Goal: Obtain resource: Download file/media

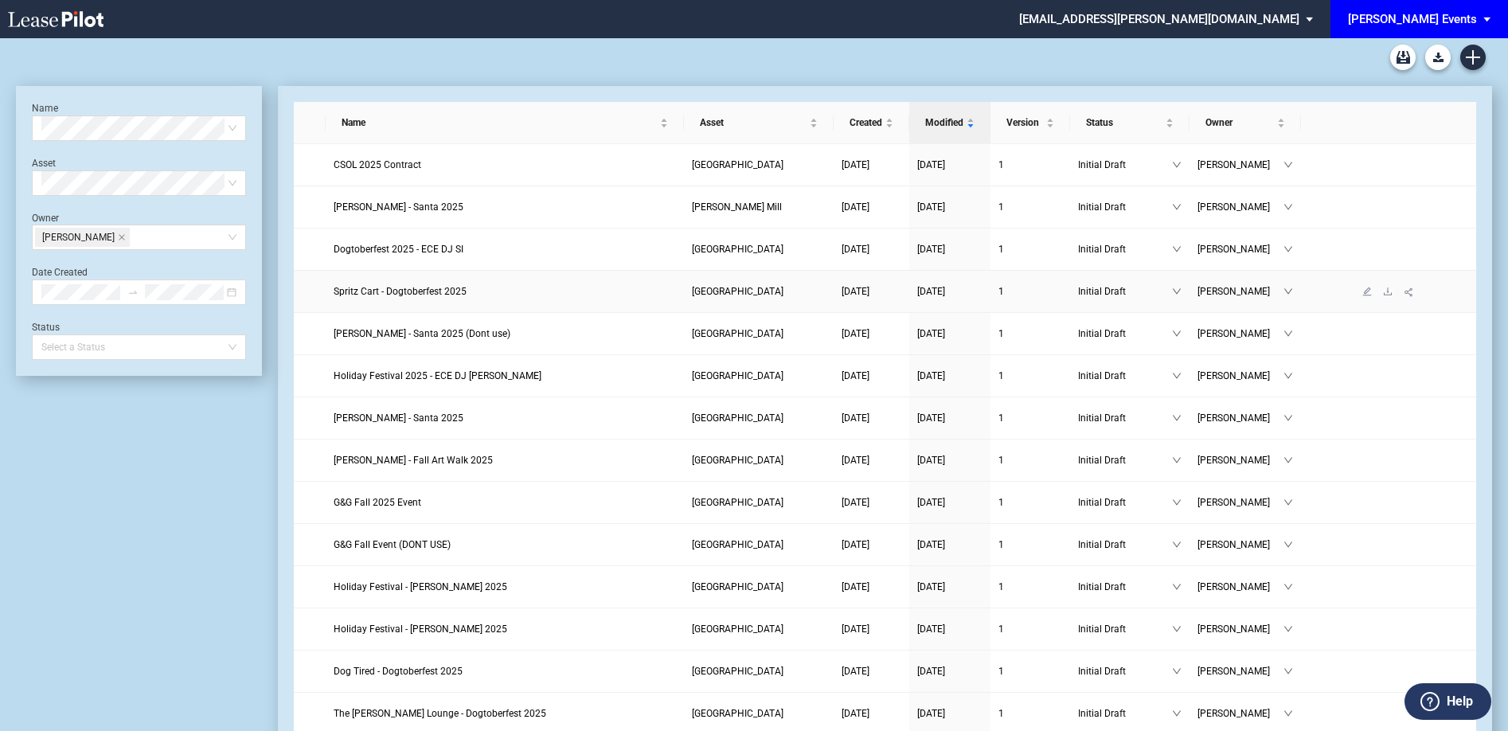
click at [430, 289] on span "Spritz Cart - Dogtoberfest 2025" at bounding box center [400, 291] width 133 height 11
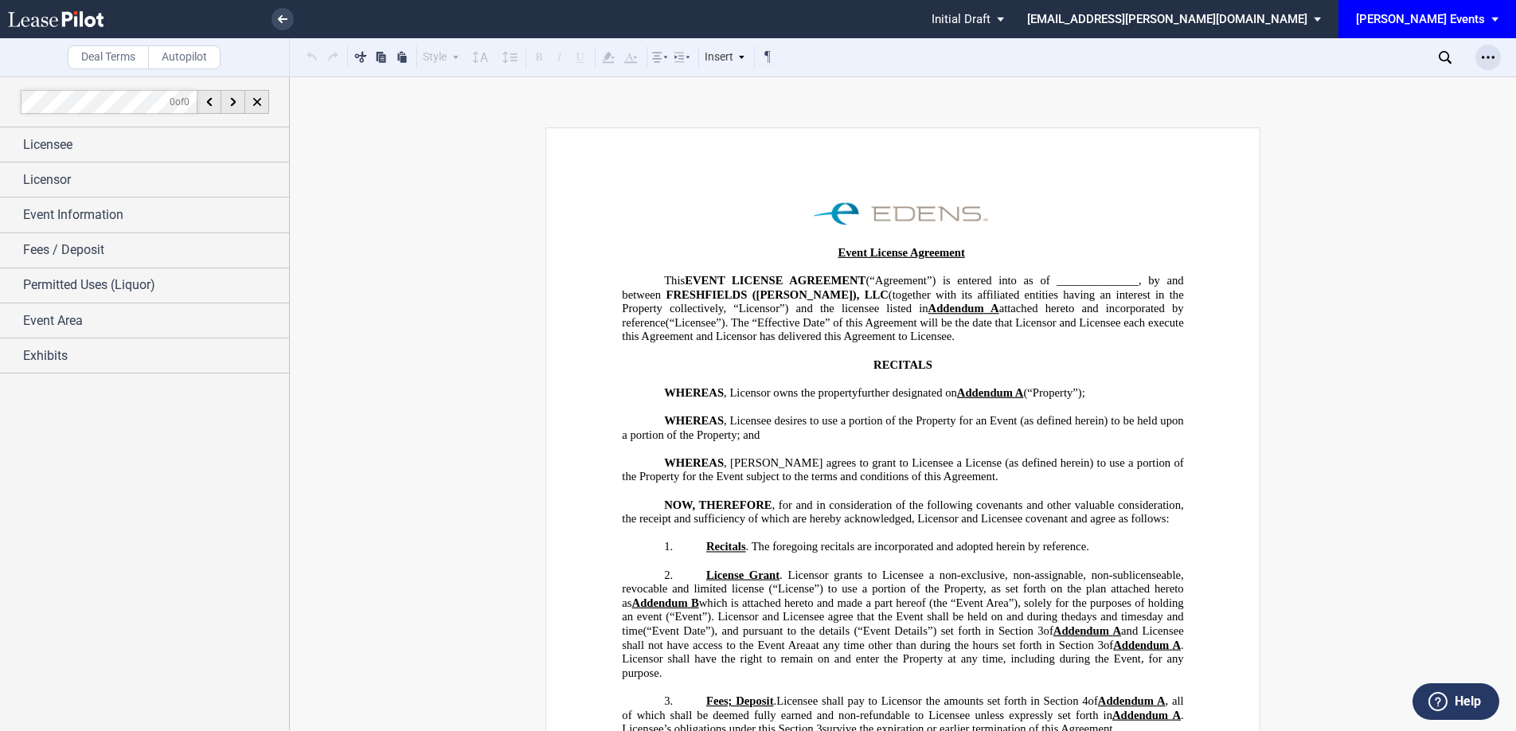
click at [1479, 61] on div "Open Lease options menu" at bounding box center [1488, 57] width 25 height 25
click at [1482, 57] on use "Open Lease options menu" at bounding box center [1488, 57] width 13 height 2
click at [1347, 83] on div "Download" at bounding box center [1396, 86] width 194 height 14
click at [280, 22] on icon at bounding box center [283, 19] width 10 height 8
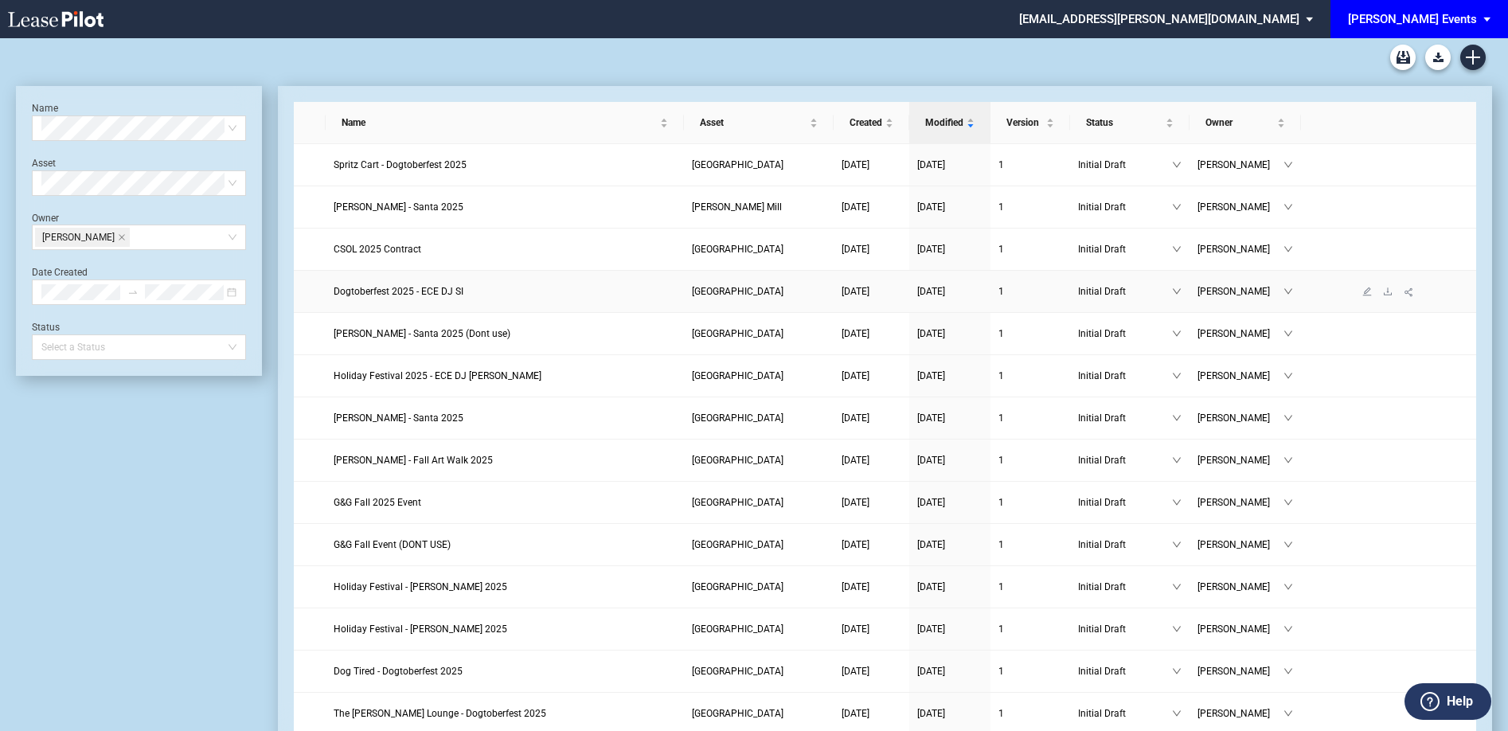
click at [430, 291] on span "Dogtoberfest 2025 - ECE DJ SI" at bounding box center [399, 291] width 130 height 11
click at [393, 247] on span "CSOL 2025 Contract" at bounding box center [378, 249] width 88 height 11
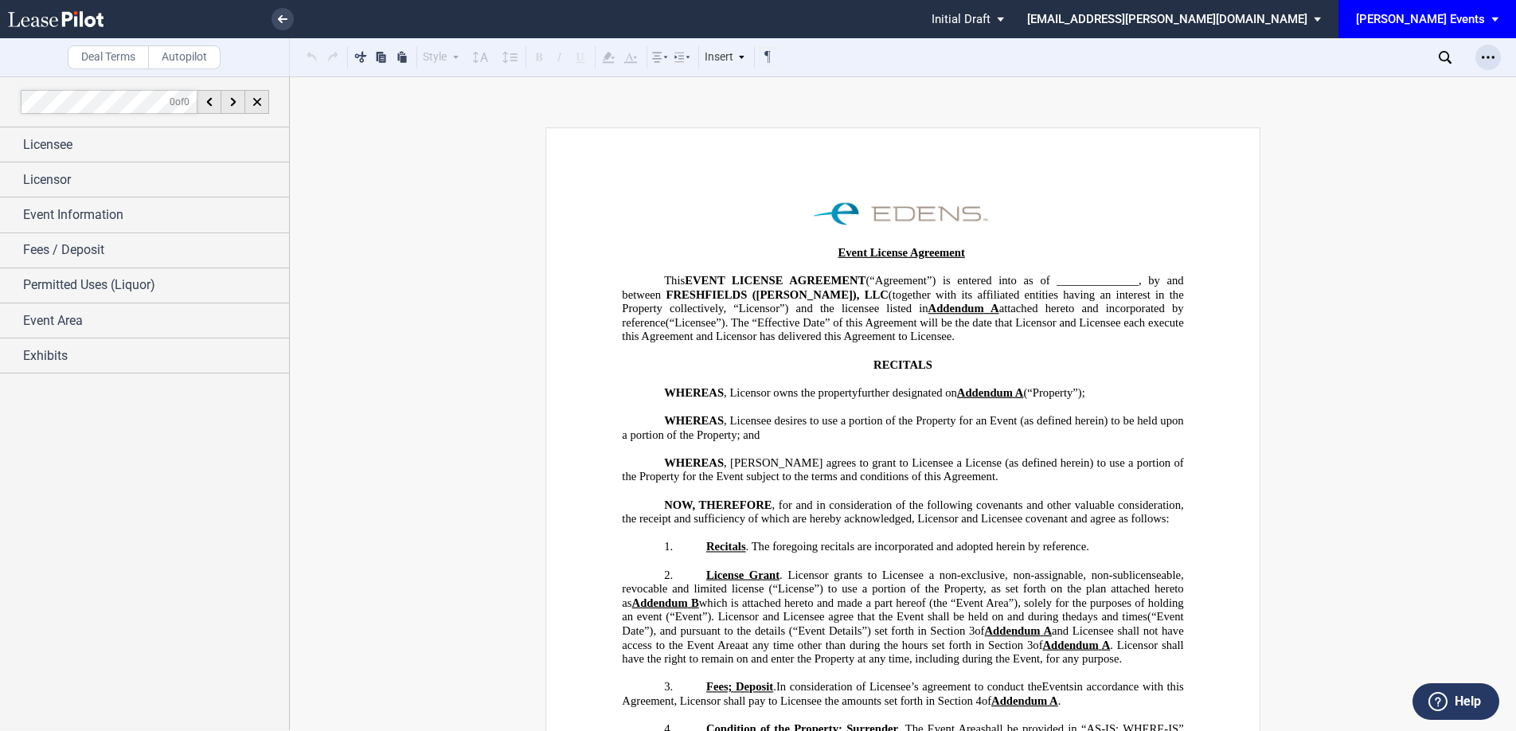
click at [1490, 57] on icon "Open Lease options menu" at bounding box center [1488, 57] width 13 height 13
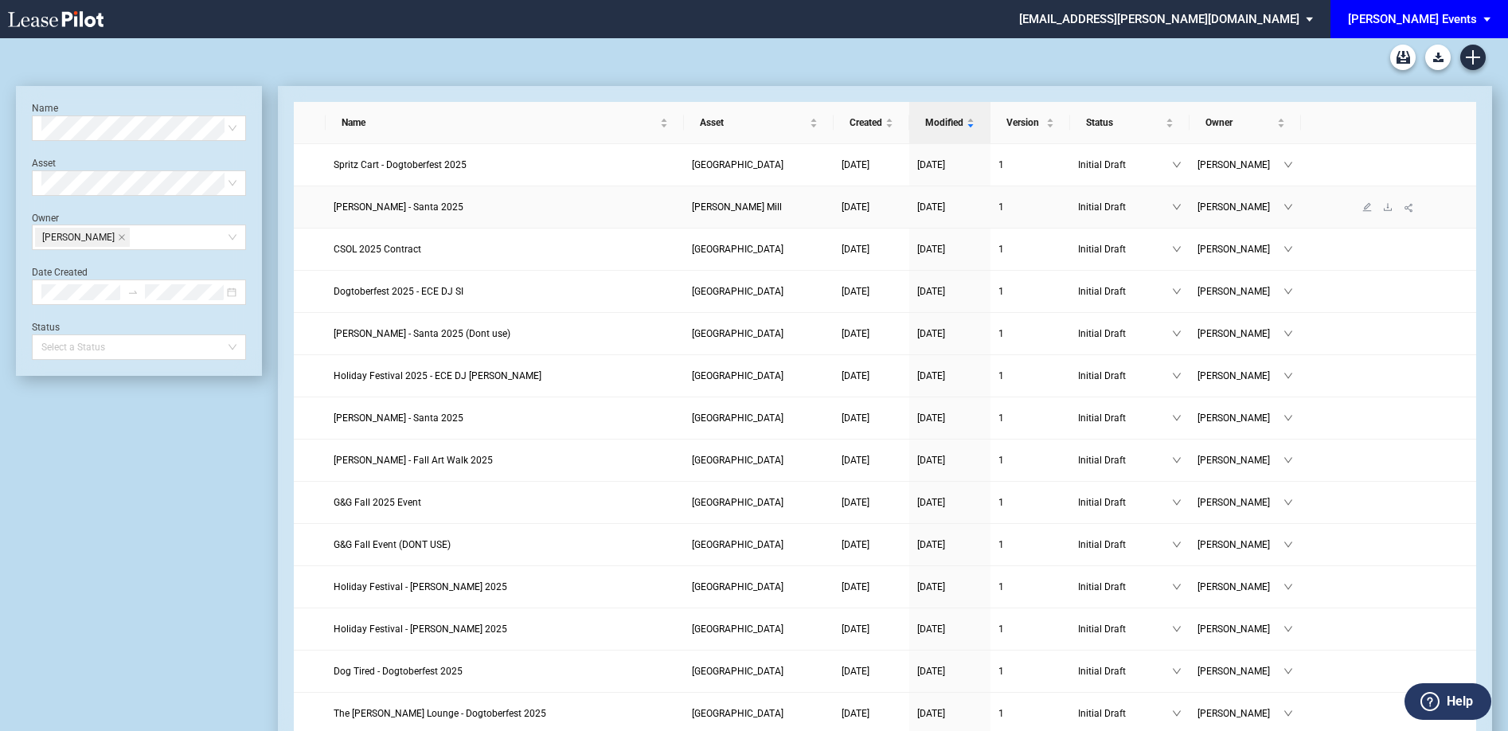
click at [402, 208] on span "Edwin McCora - Santa 2025" at bounding box center [399, 206] width 130 height 11
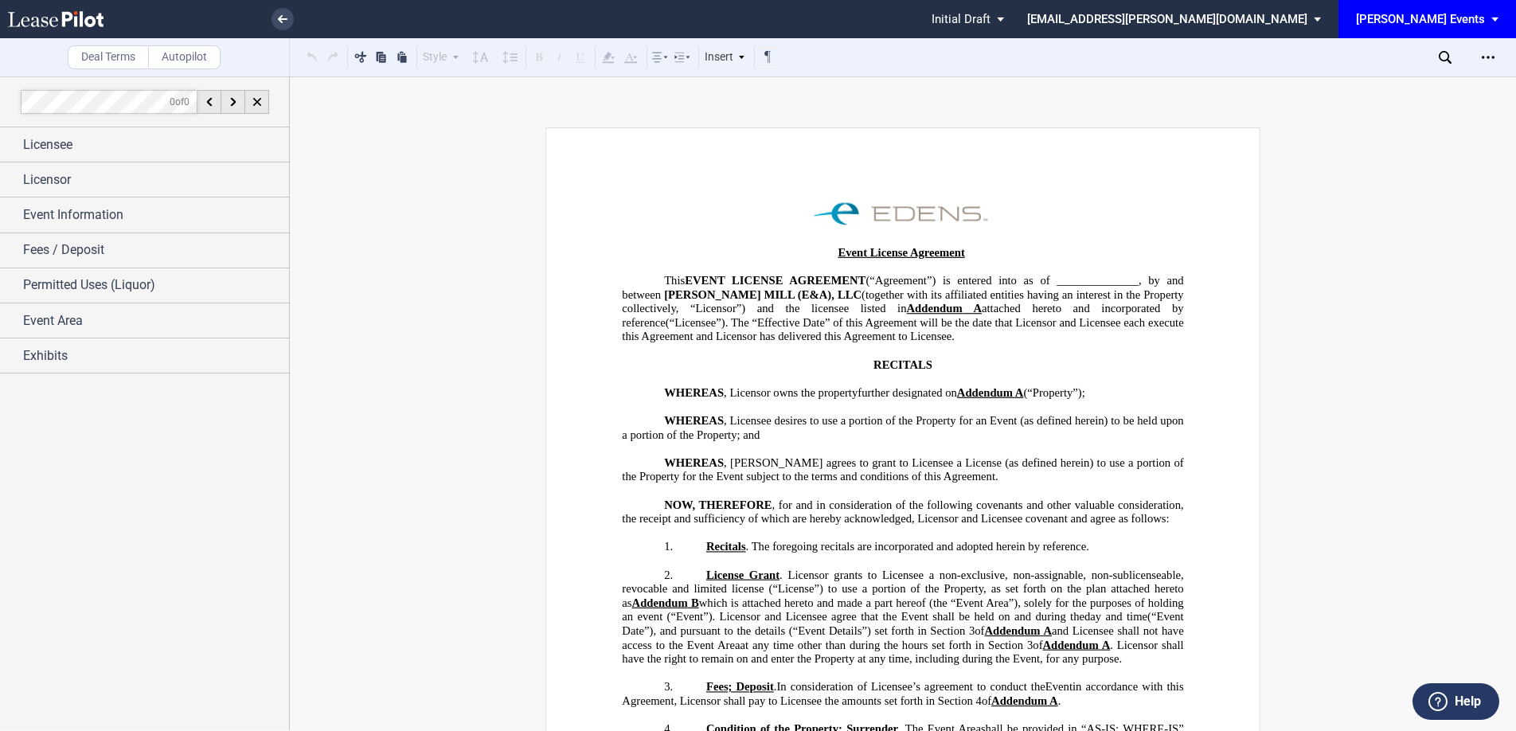
click at [1482, 57] on use "Open Lease options menu" at bounding box center [1488, 57] width 13 height 2
click at [1348, 77] on div "Download" at bounding box center [1389, 86] width 223 height 22
